Goal: Task Accomplishment & Management: Use online tool/utility

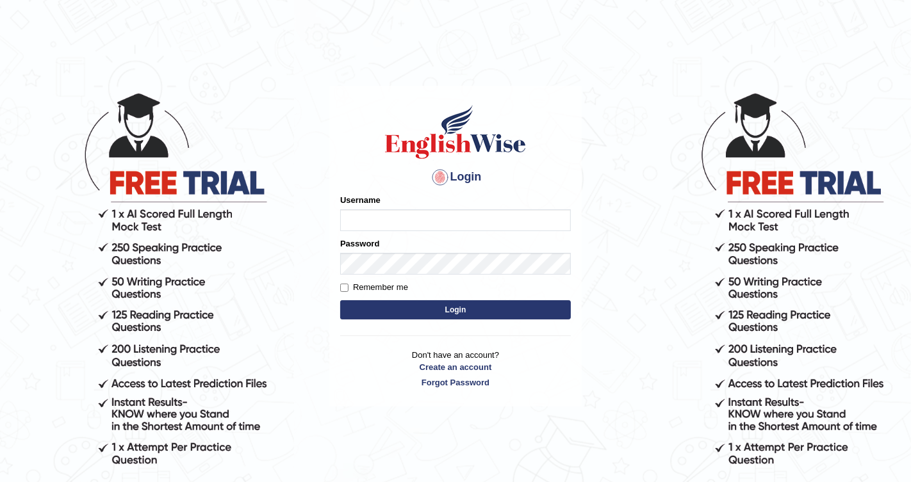
type input "Chetna09"
click at [393, 308] on button "Login" at bounding box center [455, 309] width 231 height 19
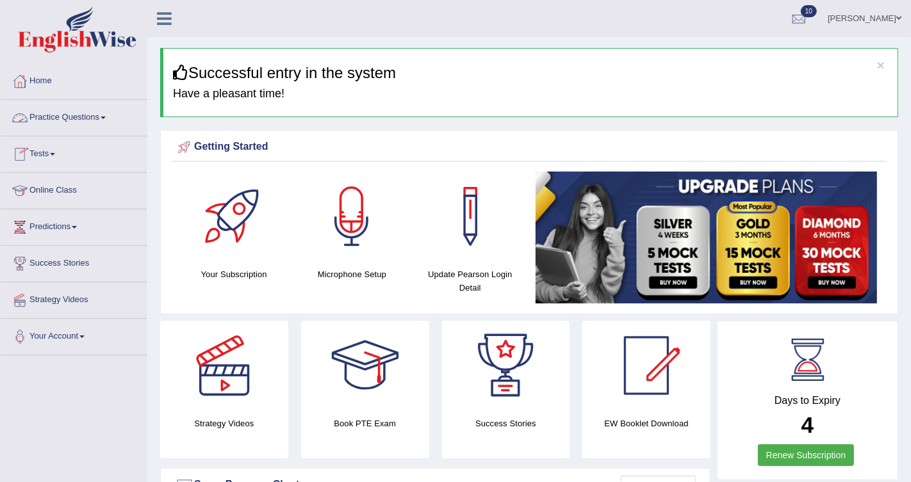
click at [39, 146] on link "Tests" at bounding box center [74, 152] width 146 height 32
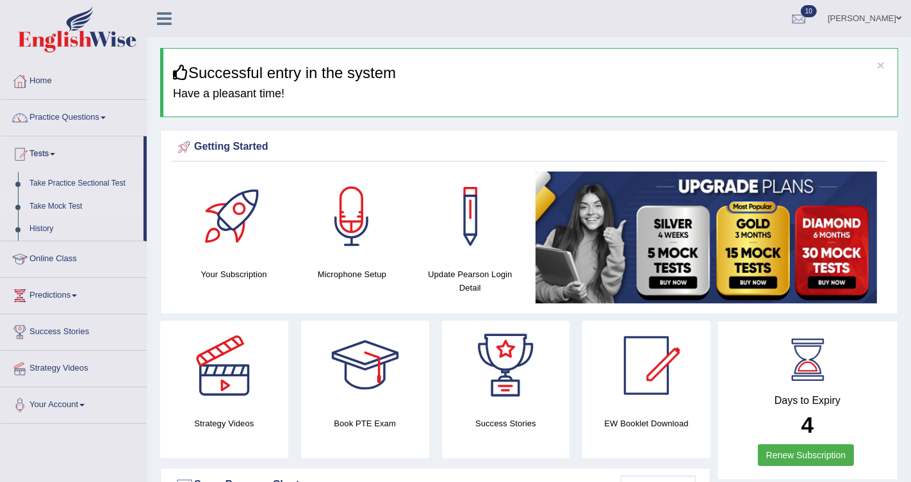
click at [58, 204] on link "Take Mock Test" at bounding box center [84, 206] width 120 height 23
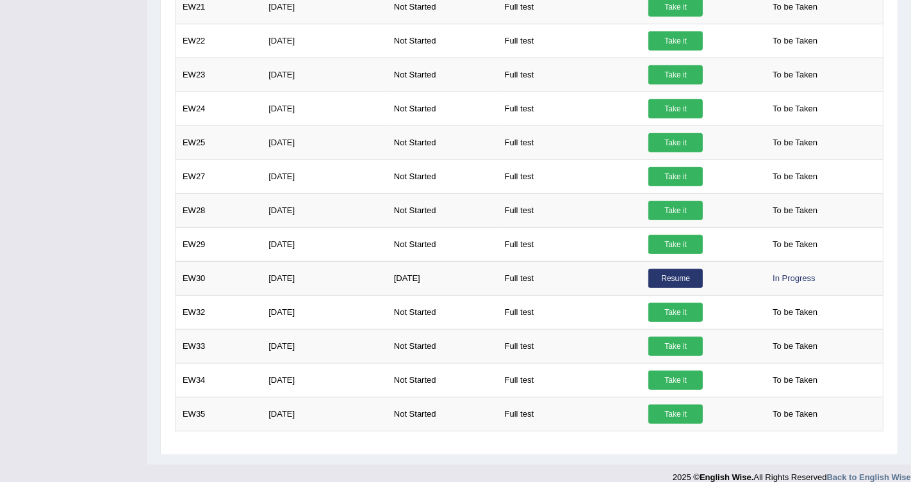
scroll to position [633, 0]
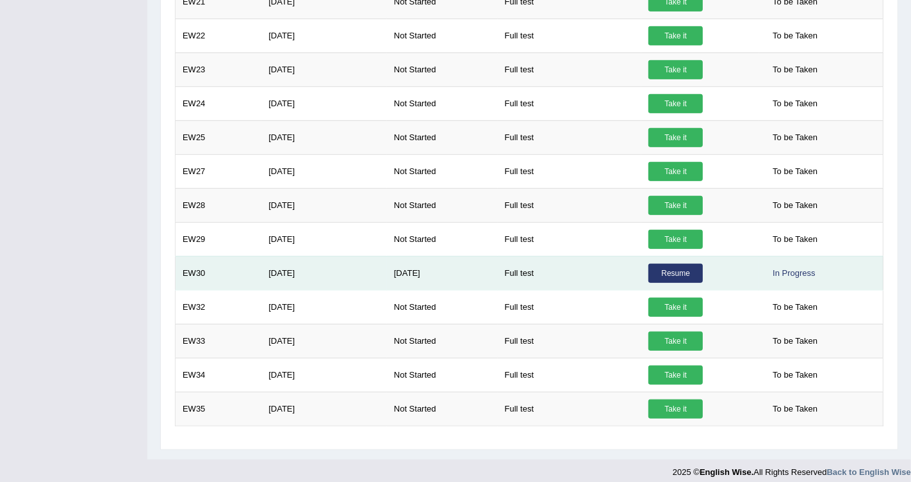
click at [681, 268] on link "Resume" at bounding box center [675, 273] width 54 height 19
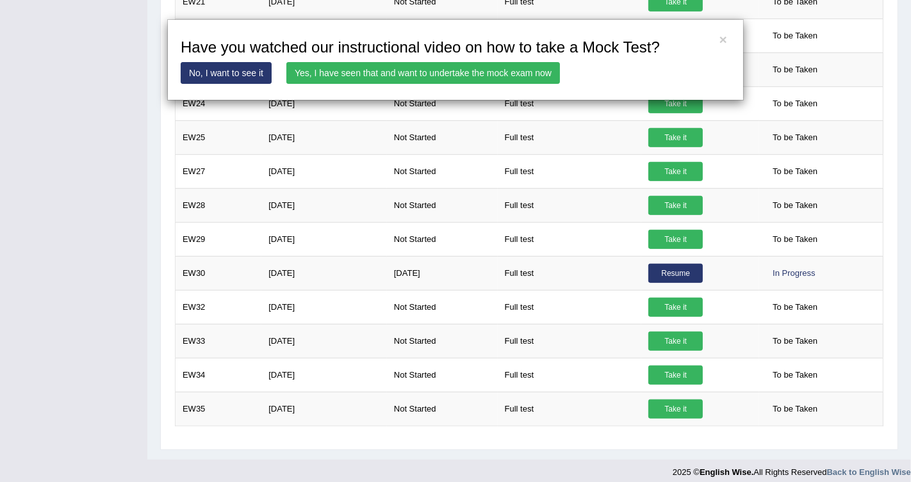
click at [529, 70] on link "Yes, I have seen that and want to undertake the mock exam now" at bounding box center [422, 73] width 273 height 22
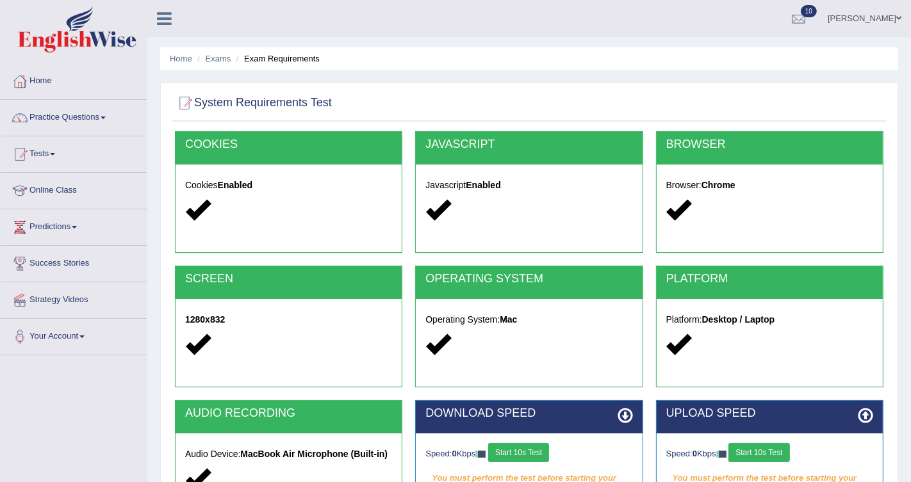
scroll to position [190, 0]
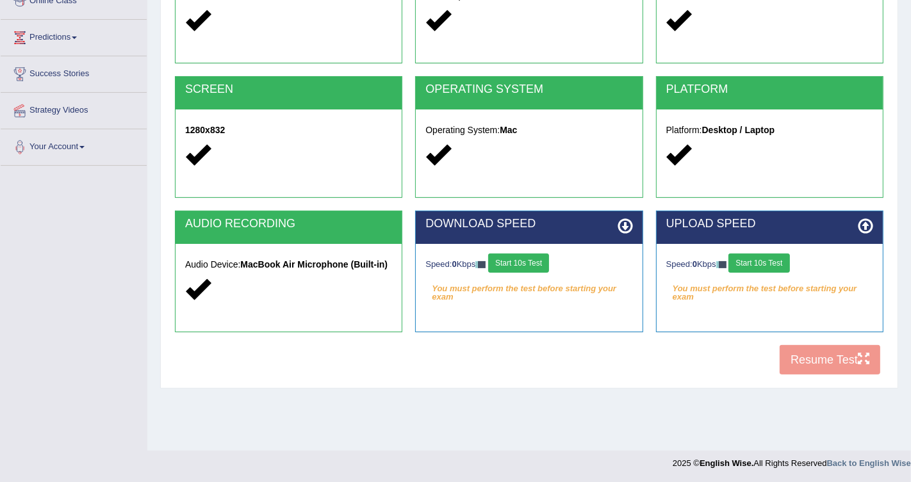
click at [537, 259] on button "Start 10s Test" at bounding box center [518, 263] width 61 height 19
click at [759, 266] on button "Start 10s Test" at bounding box center [758, 263] width 61 height 19
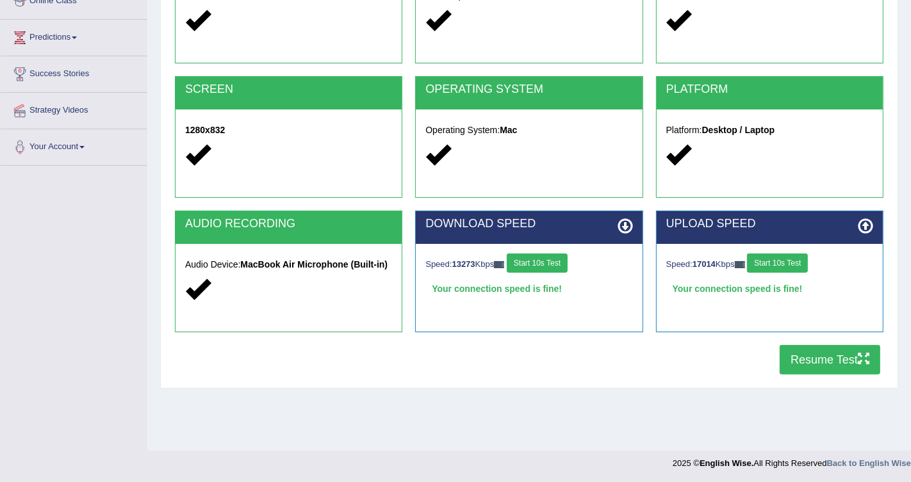
click at [801, 353] on button "Resume Test" at bounding box center [829, 359] width 101 height 29
